Goal: Information Seeking & Learning: Find specific fact

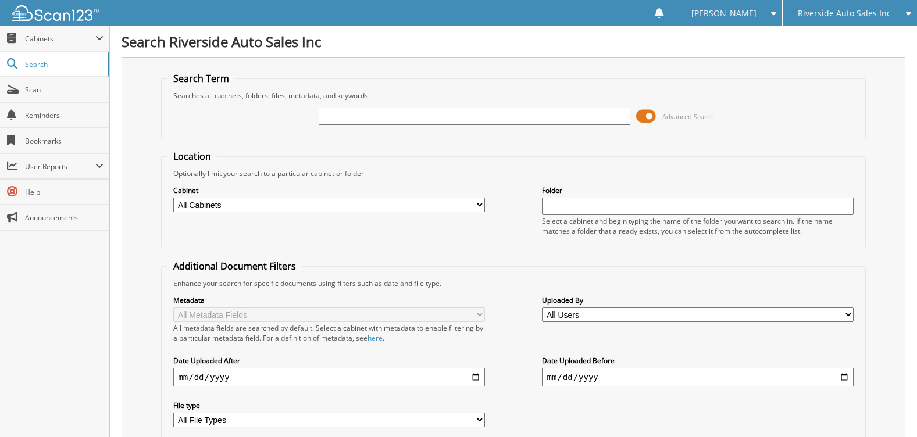
click at [373, 110] on input "text" at bounding box center [474, 116] width 311 height 17
type input "6135977"
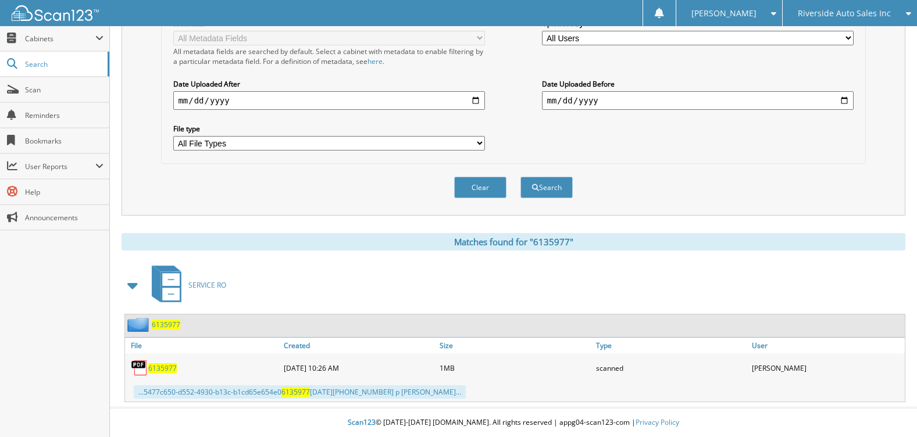
click at [161, 369] on span "6135977" at bounding box center [162, 368] width 28 height 10
